Goal: Task Accomplishment & Management: Use online tool/utility

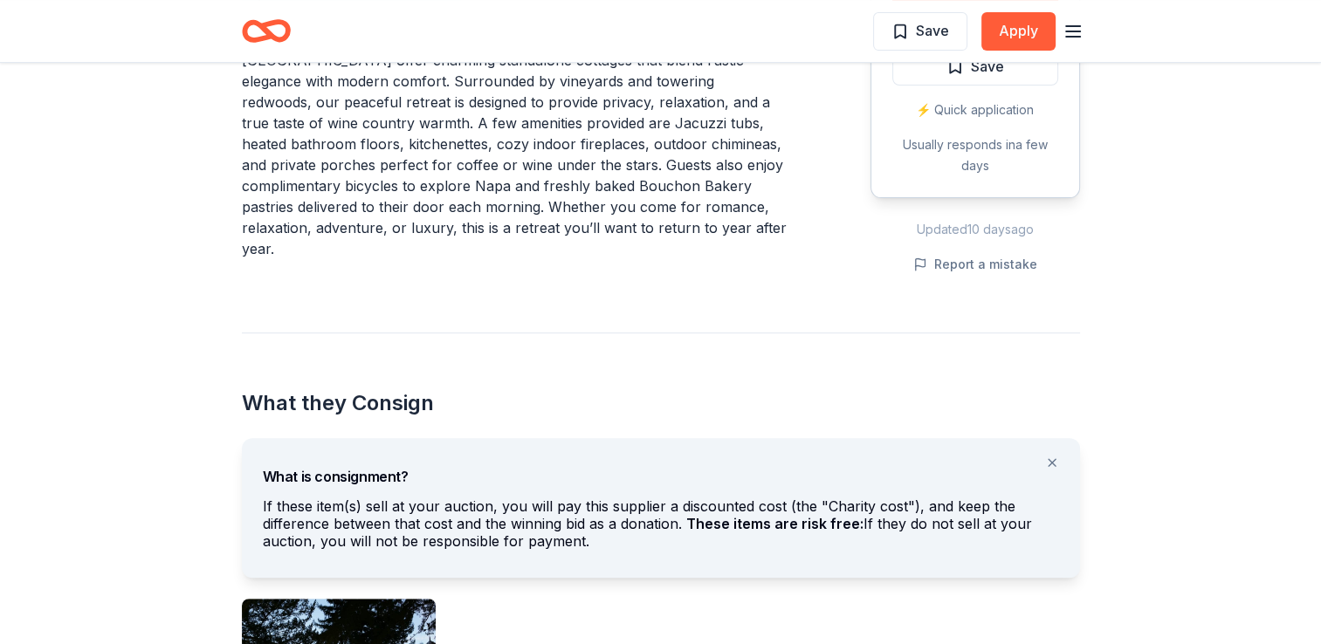
scroll to position [602, 0]
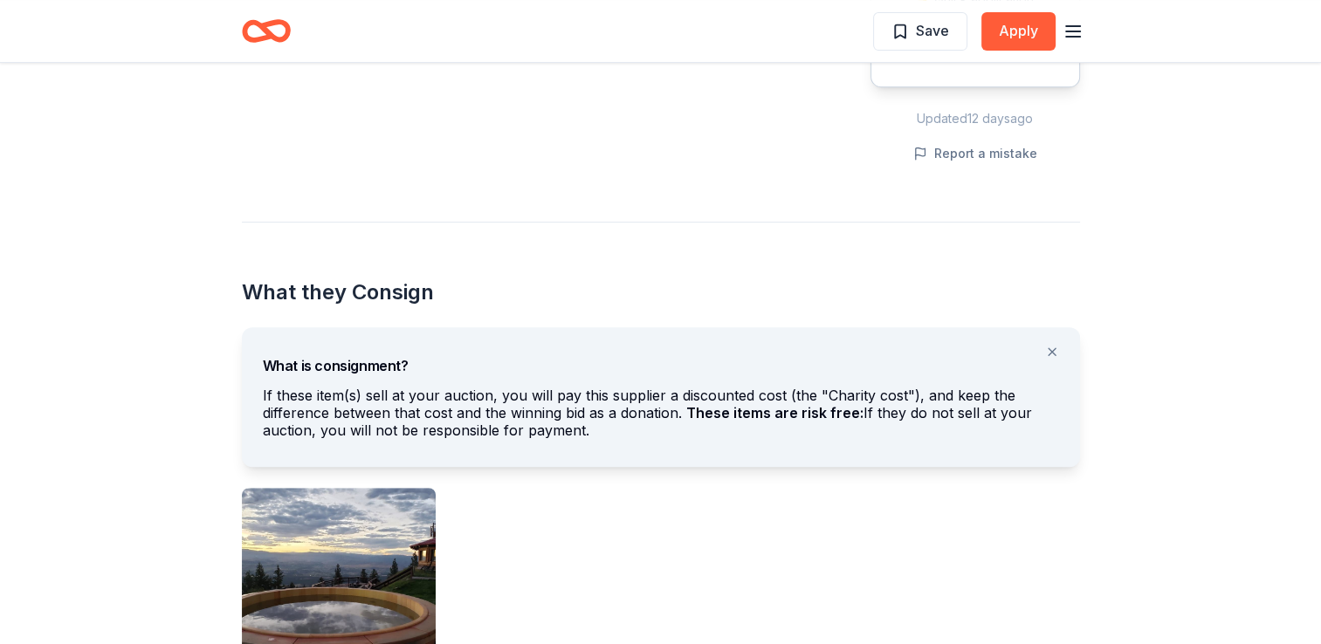
scroll to position [765, 0]
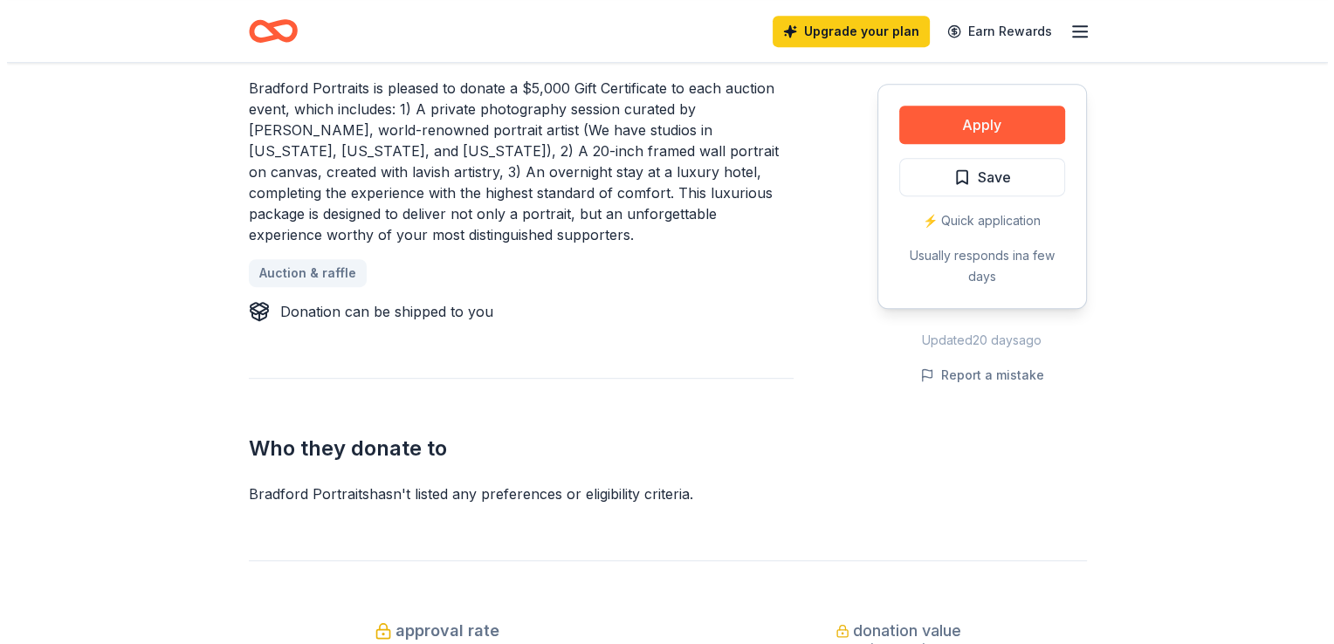
scroll to position [805, 0]
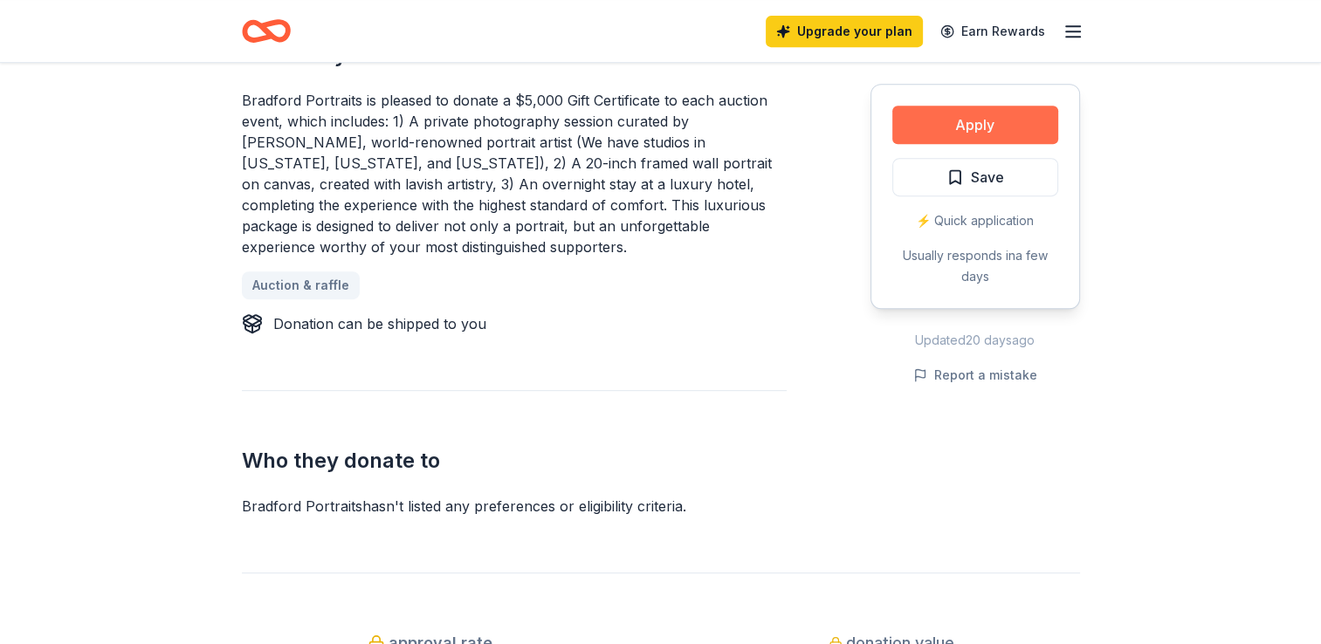
click at [1031, 127] on button "Apply" at bounding box center [975, 125] width 166 height 38
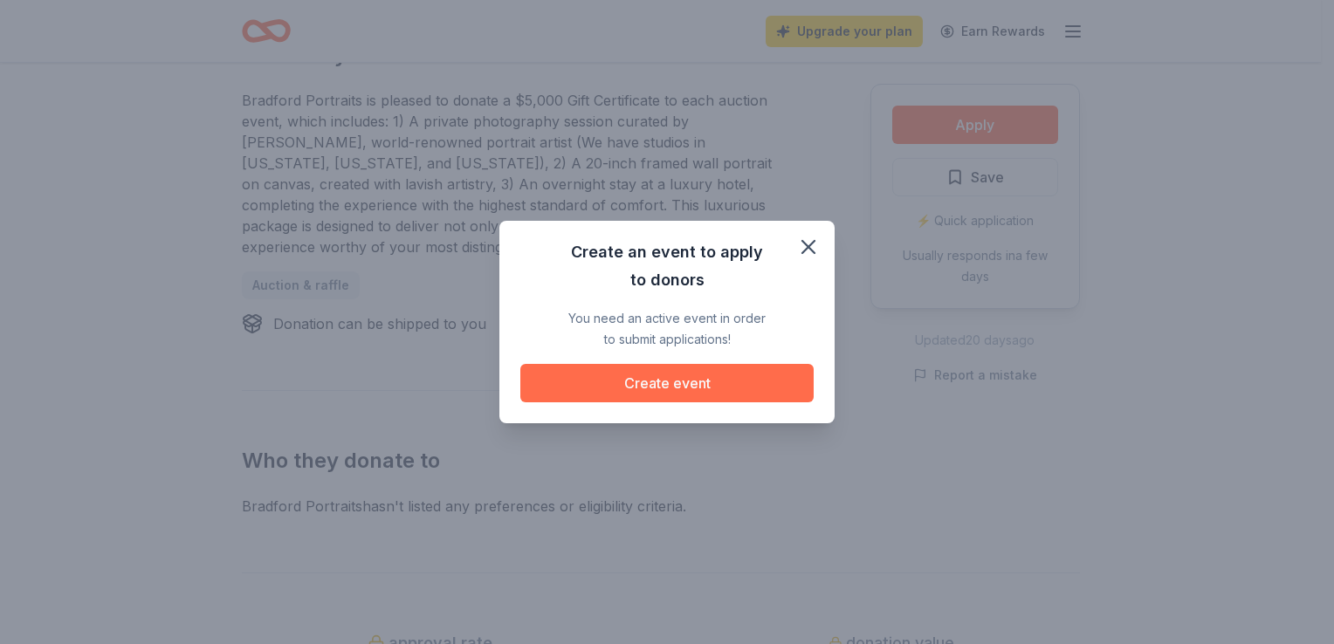
click at [772, 385] on button "Create event" at bounding box center [666, 383] width 293 height 38
